Goal: Transaction & Acquisition: Obtain resource

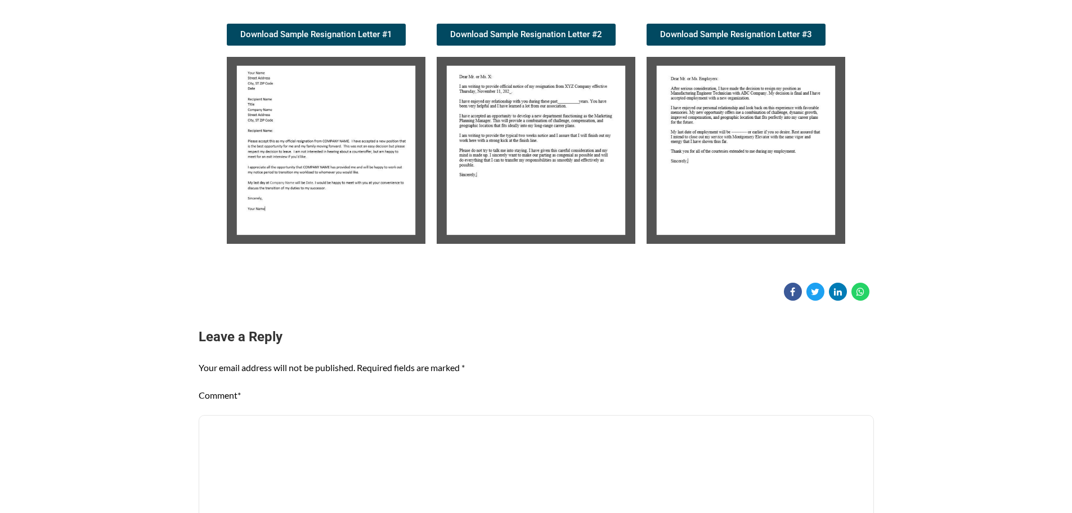
scroll to position [113, 0]
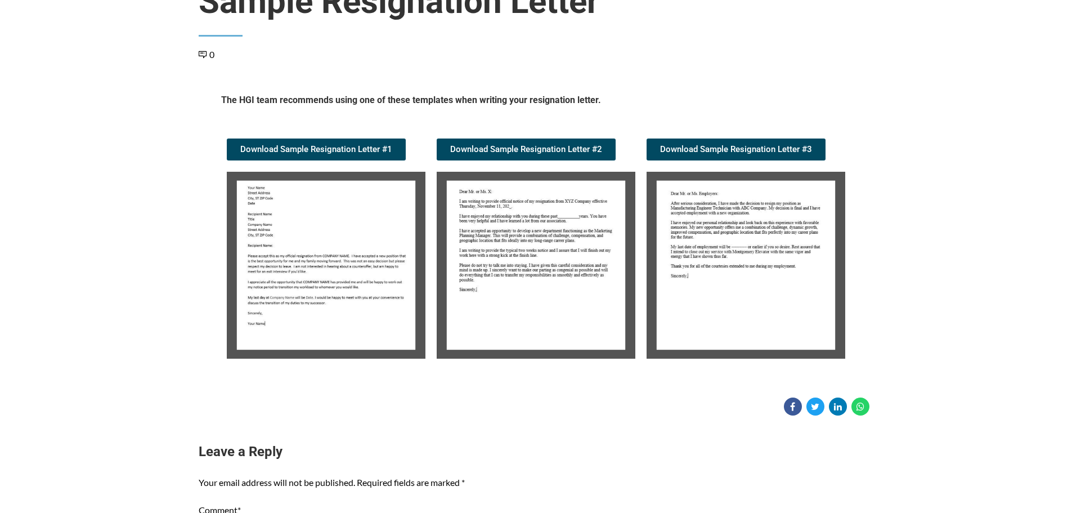
click at [345, 307] on img at bounding box center [326, 265] width 199 height 187
click at [501, 294] on img at bounding box center [536, 265] width 199 height 187
click at [685, 272] on img at bounding box center [745, 265] width 199 height 187
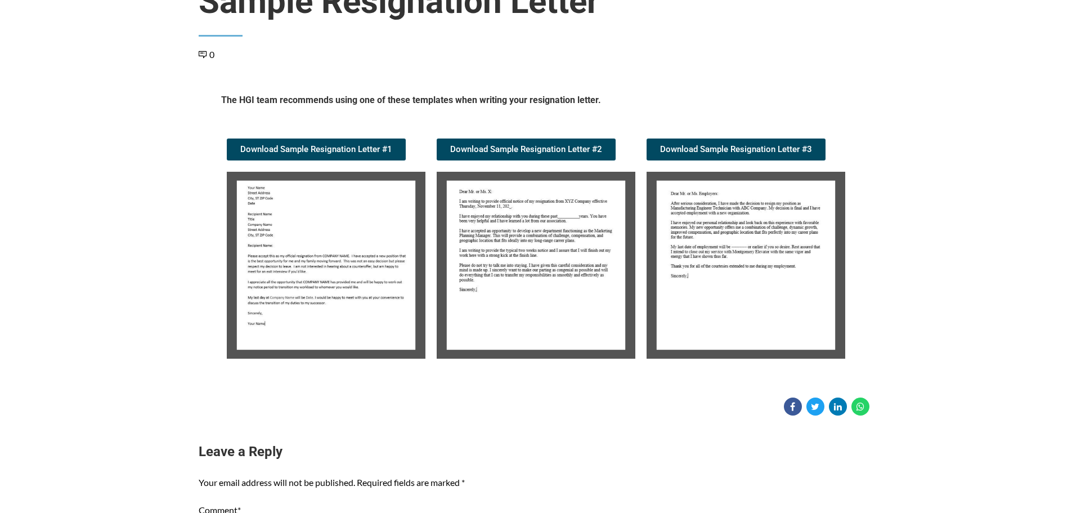
click at [686, 272] on img at bounding box center [745, 265] width 199 height 187
click at [566, 272] on img at bounding box center [536, 265] width 199 height 187
click at [565, 272] on img at bounding box center [536, 265] width 199 height 187
click at [566, 271] on img at bounding box center [536, 265] width 199 height 187
click at [326, 143] on link "Download Sample Resignation Letter #1" at bounding box center [316, 149] width 179 height 22
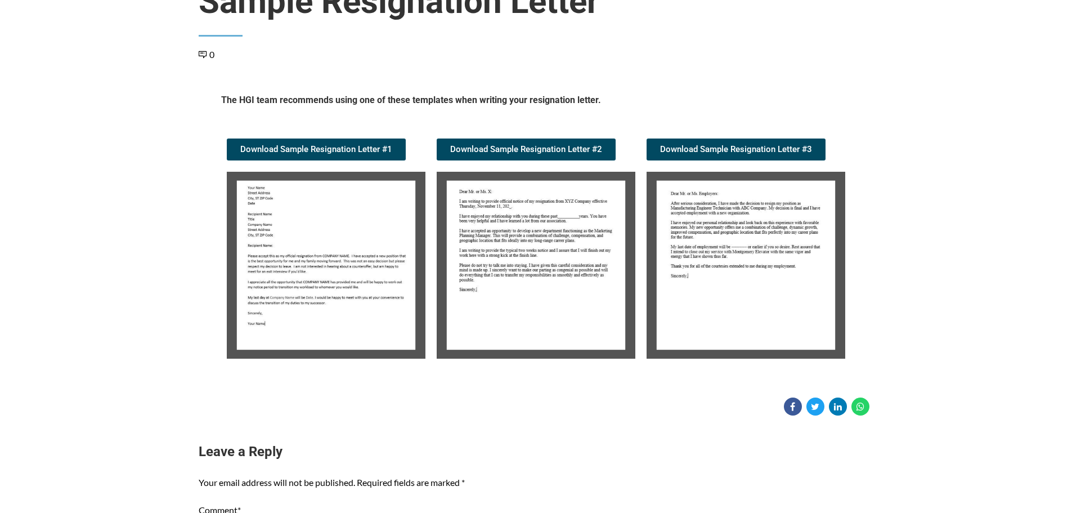
click at [227, 138] on link "Download Sample Resignation Letter #1" at bounding box center [316, 149] width 179 height 22
click at [484, 239] on img at bounding box center [536, 265] width 199 height 187
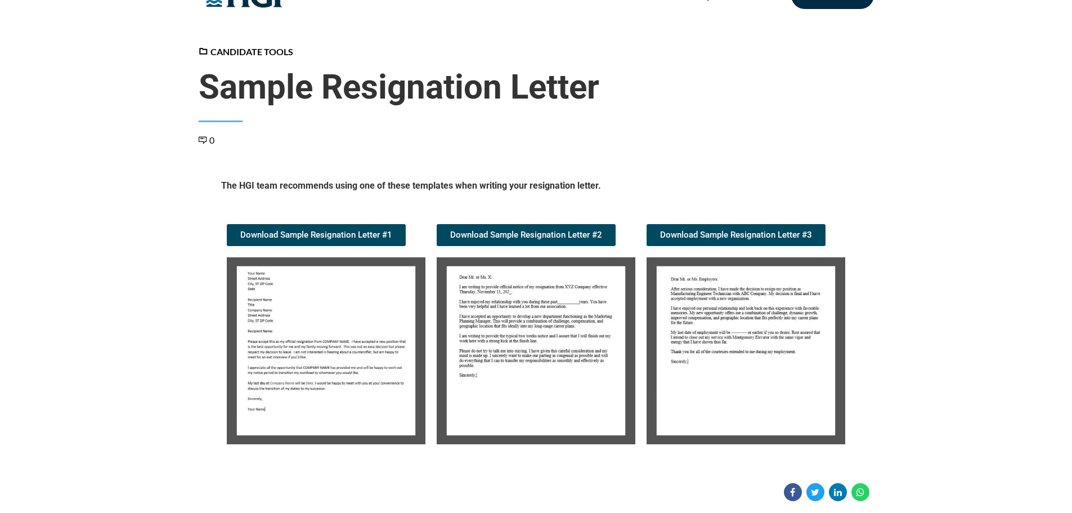
scroll to position [0, 0]
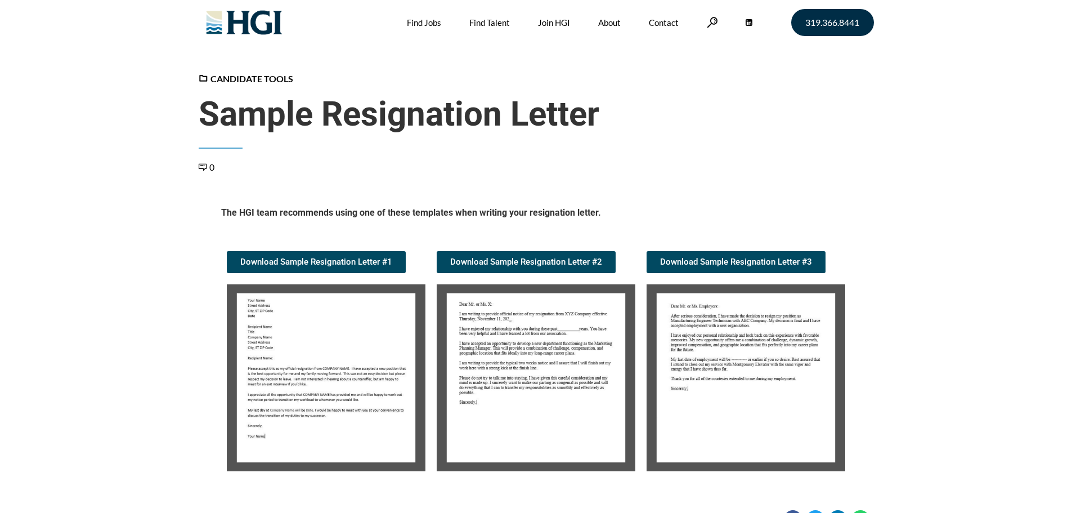
click at [549, 404] on img at bounding box center [536, 377] width 199 height 187
click at [538, 381] on img at bounding box center [536, 377] width 199 height 187
click at [537, 381] on img at bounding box center [536, 377] width 199 height 187
